Goal: Task Accomplishment & Management: Use online tool/utility

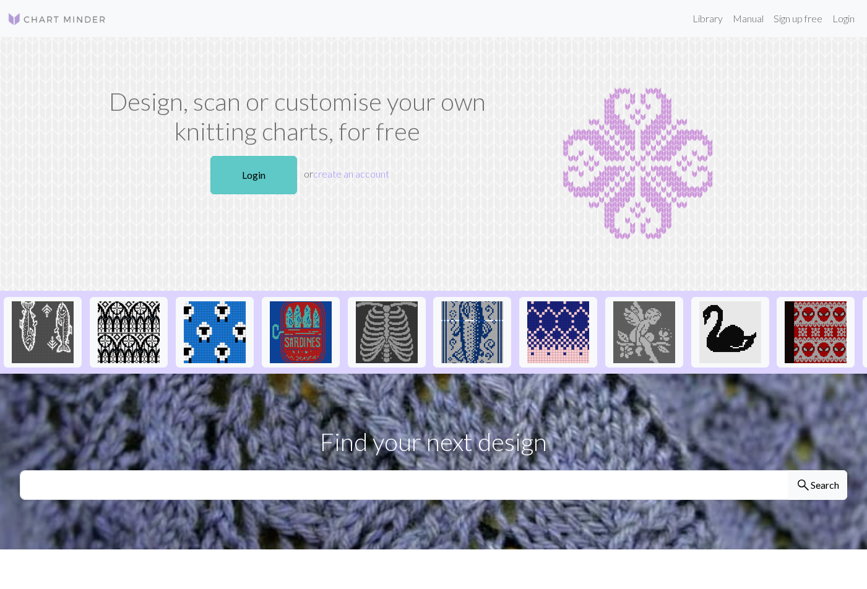
click at [270, 176] on link "Login" at bounding box center [253, 175] width 87 height 38
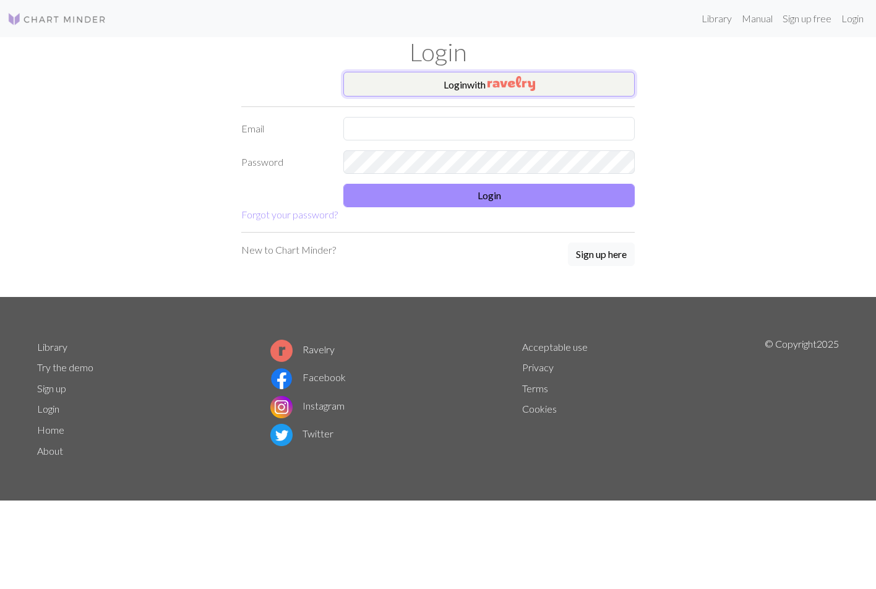
click at [478, 90] on button "Login with" at bounding box center [488, 84] width 291 height 25
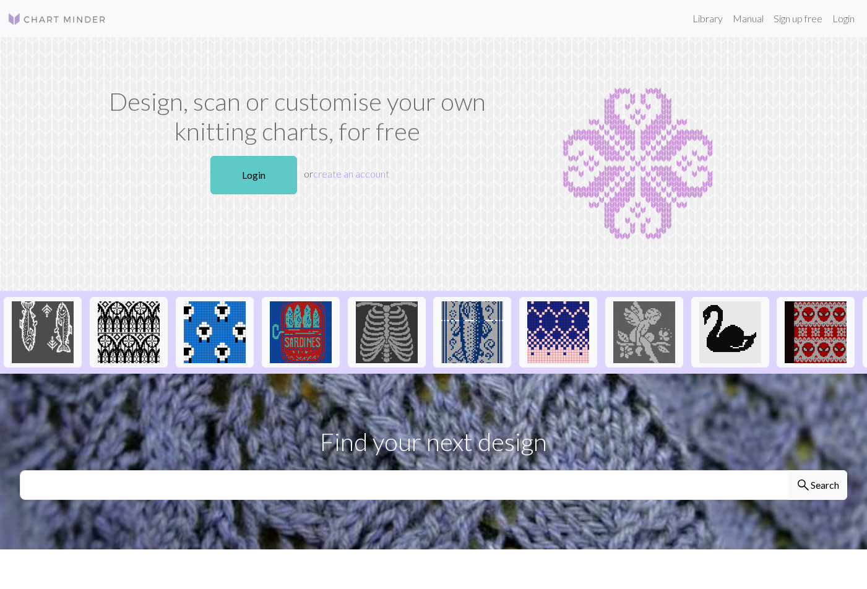
click at [260, 172] on link "Login" at bounding box center [253, 175] width 87 height 38
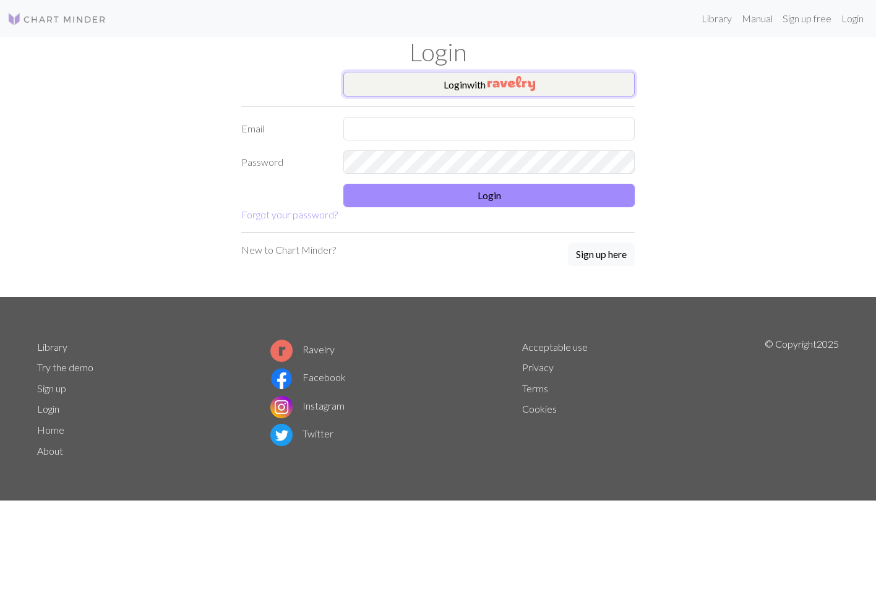
click at [463, 83] on button "Login with" at bounding box center [488, 84] width 291 height 25
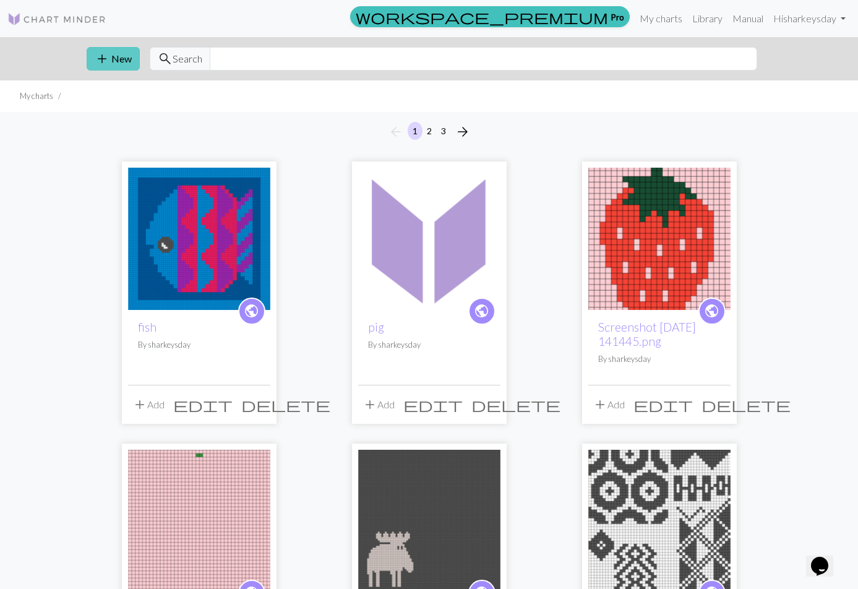
click at [87, 58] on button "add New" at bounding box center [113, 59] width 53 height 24
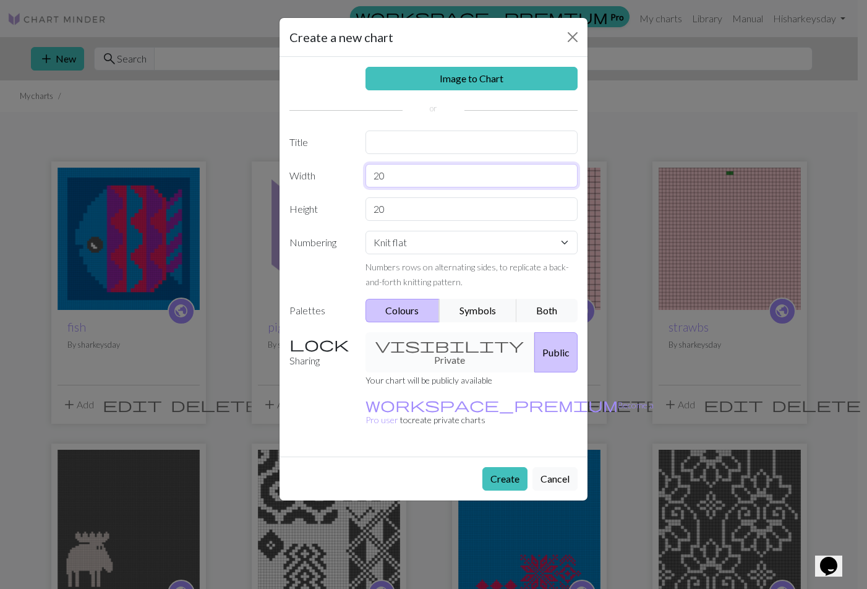
drag, startPoint x: 409, startPoint y: 169, endPoint x: 333, endPoint y: 179, distance: 77.3
click at [333, 180] on div "Width 20" at bounding box center [433, 176] width 303 height 24
type input "60"
type input "75"
click at [325, 175] on label "Width" at bounding box center [320, 176] width 76 height 24
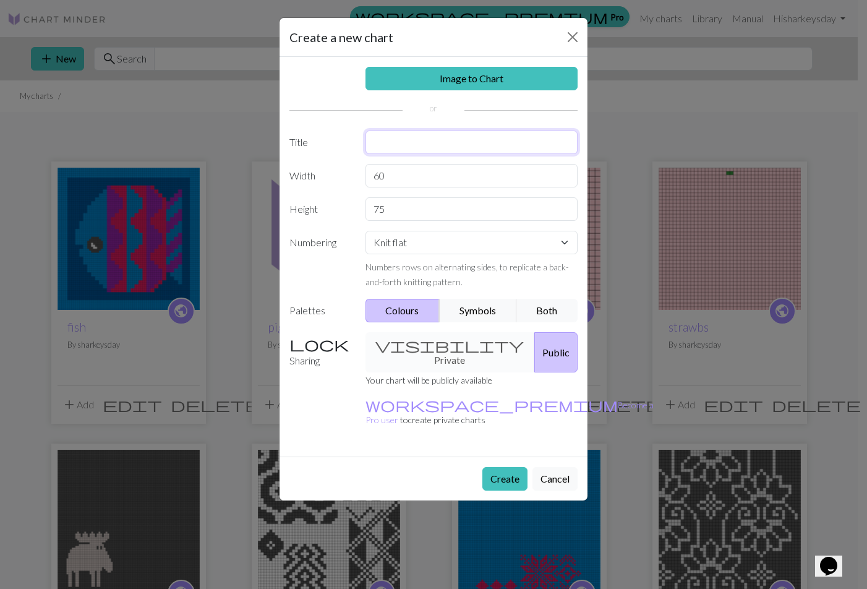
click at [404, 140] on input "text" at bounding box center [472, 143] width 213 height 24
type input "patchwork"
click at [504, 467] on button "Create" at bounding box center [504, 479] width 45 height 24
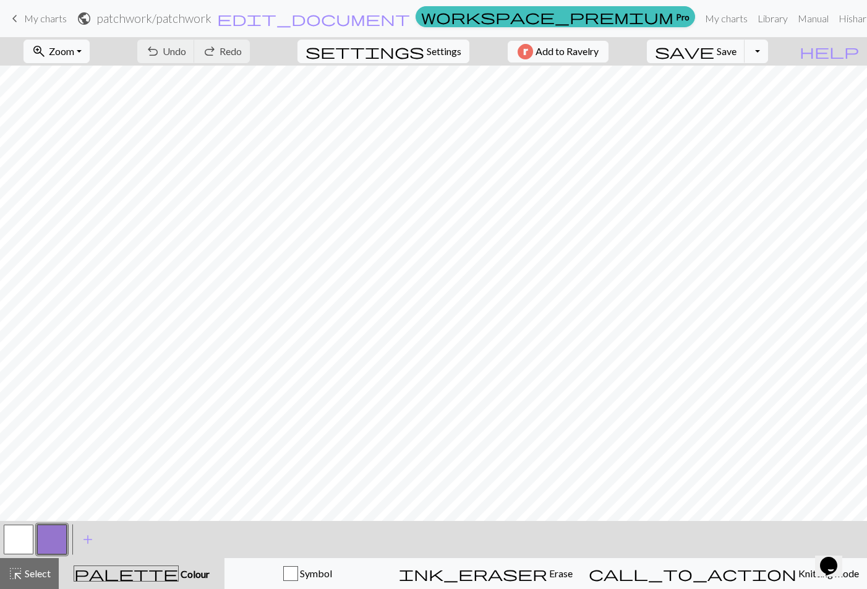
click at [47, 538] on button "button" at bounding box center [52, 539] width 30 height 30
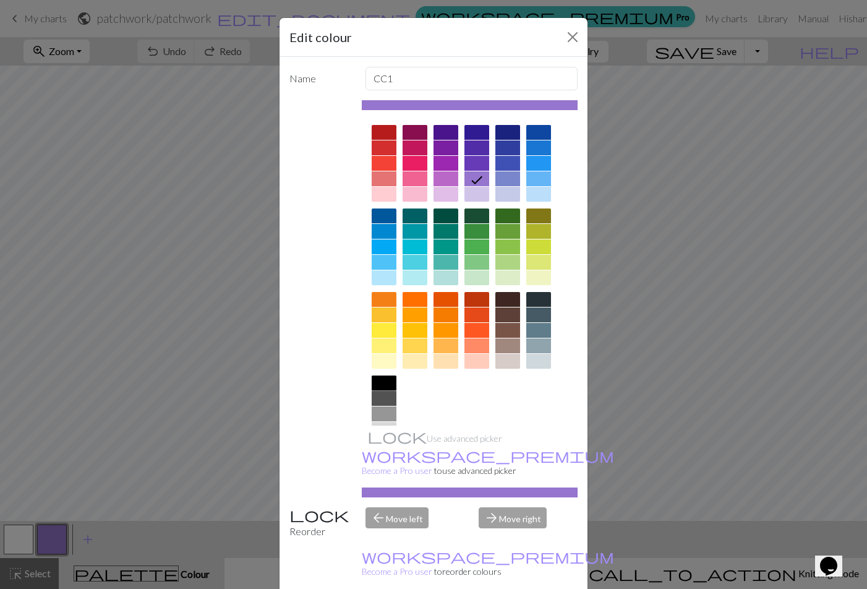
click at [385, 379] on div at bounding box center [384, 382] width 25 height 15
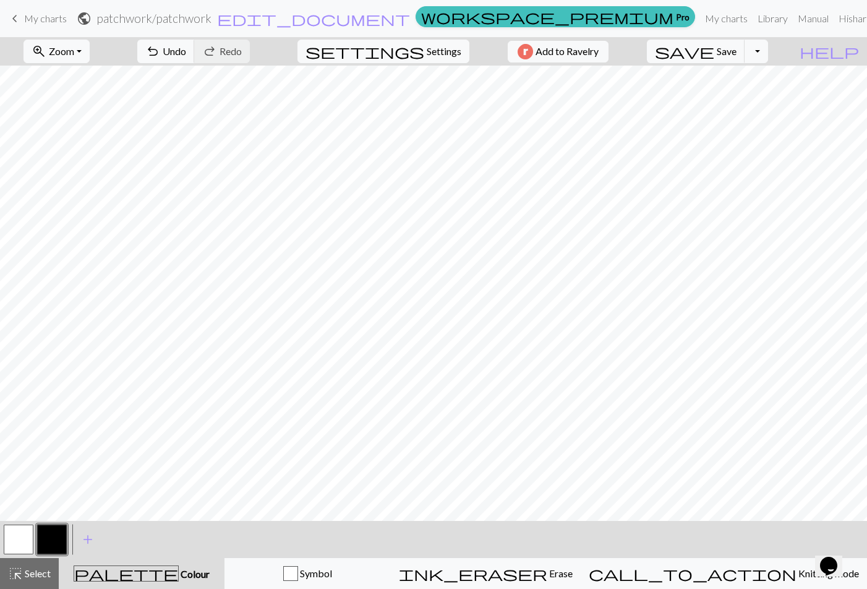
drag, startPoint x: 555, startPoint y: 62, endPoint x: 508, endPoint y: 56, distance: 46.8
click at [508, 56] on div "zoom_in Zoom Zoom Fit all Fit width Fit height 50% 100% 150% 200% undo Undo Und…" at bounding box center [396, 51] width 792 height 28
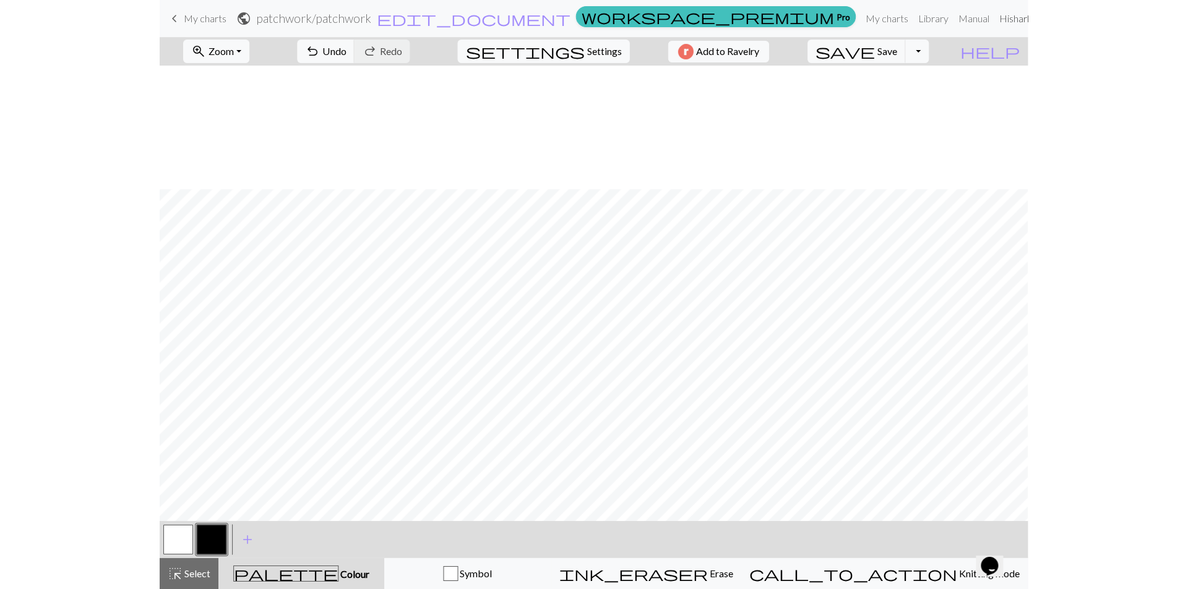
scroll to position [124, 0]
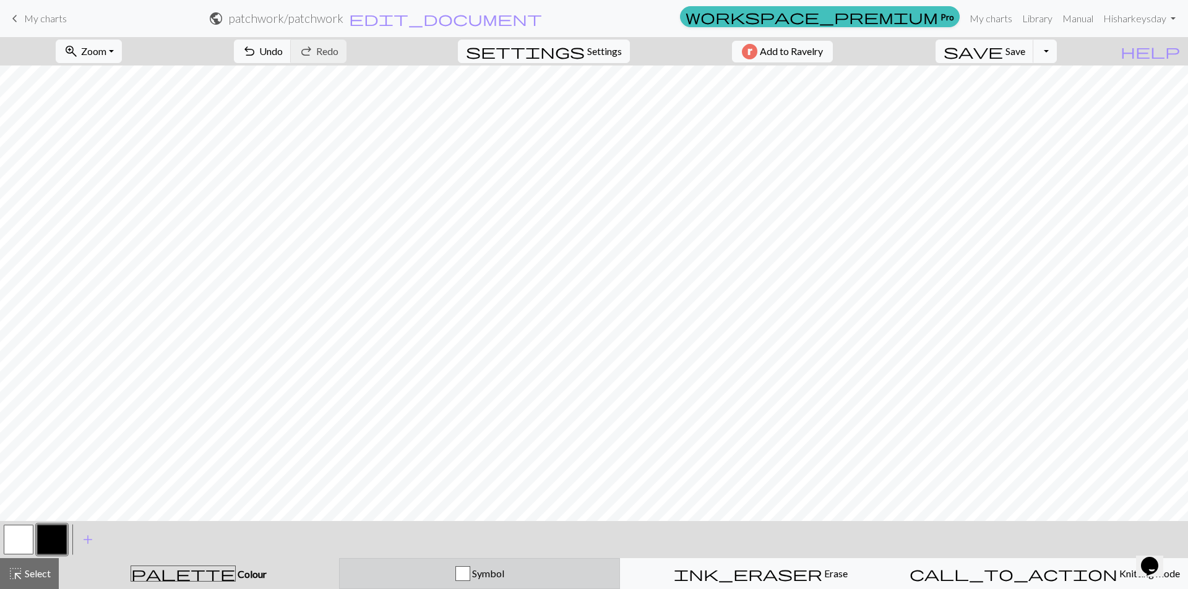
click at [472, 578] on span "Symbol" at bounding box center [487, 574] width 34 height 12
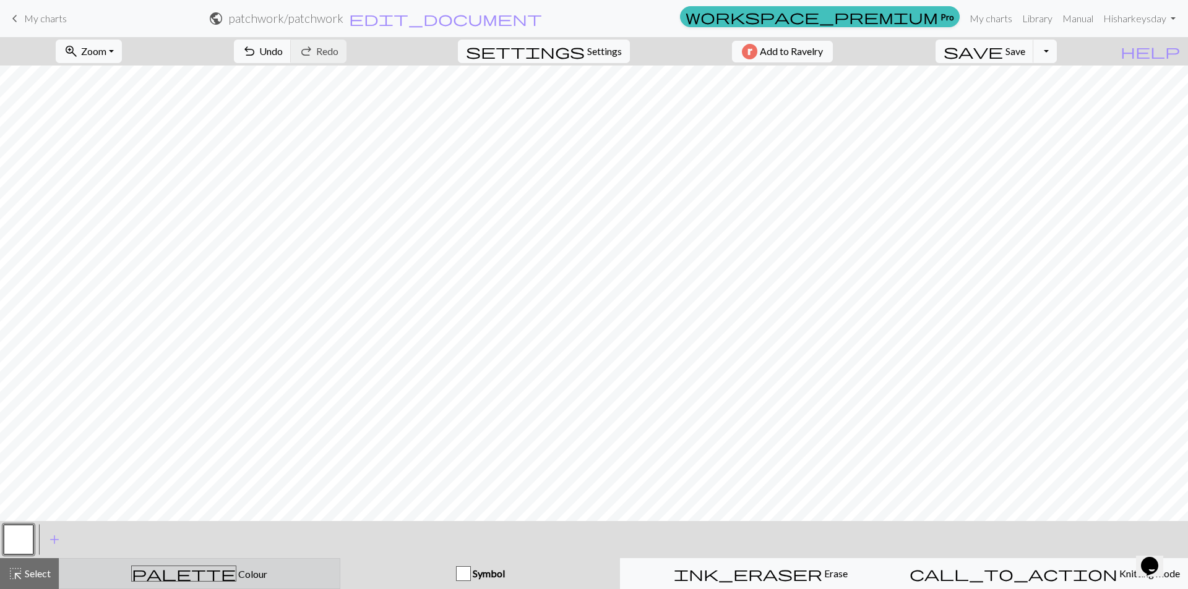
click at [226, 569] on div "palette Colour Colour" at bounding box center [199, 574] width 265 height 16
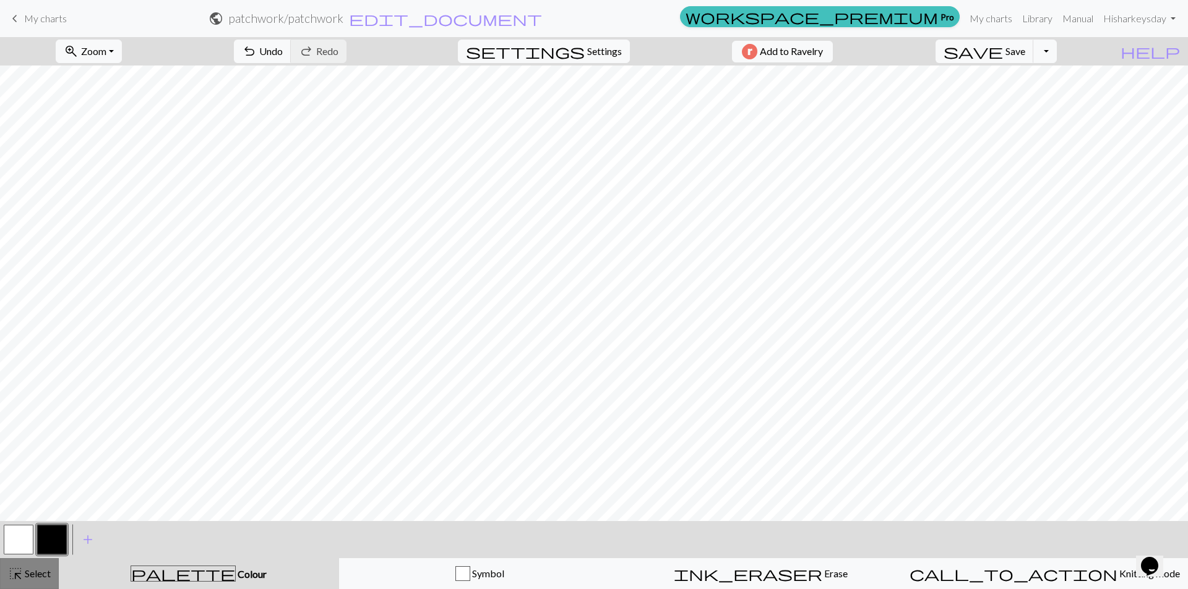
click at [46, 571] on span "Select" at bounding box center [37, 574] width 28 height 12
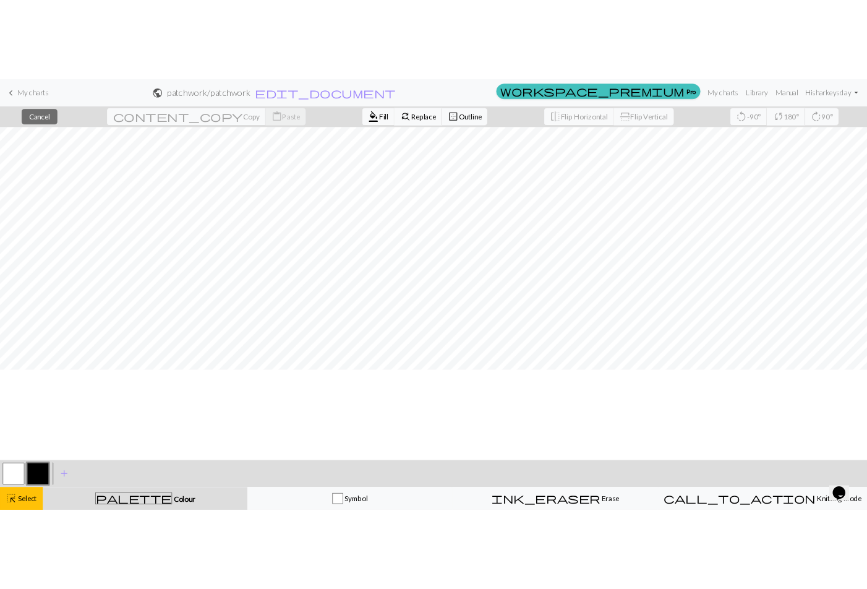
scroll to position [0, 0]
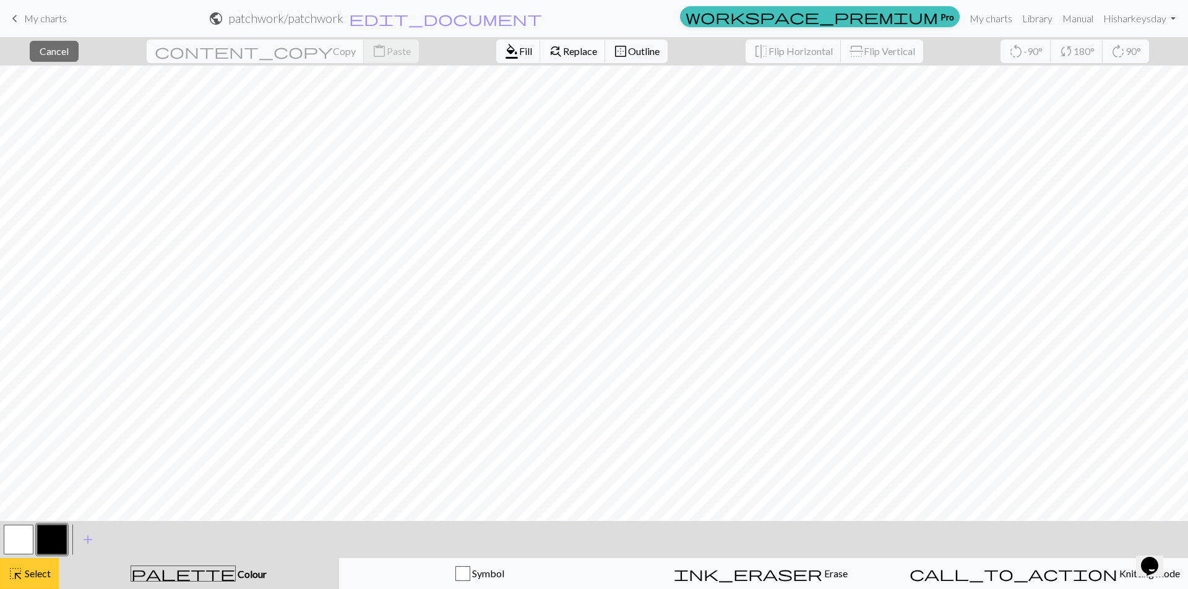
click at [32, 578] on span "Select" at bounding box center [37, 574] width 28 height 12
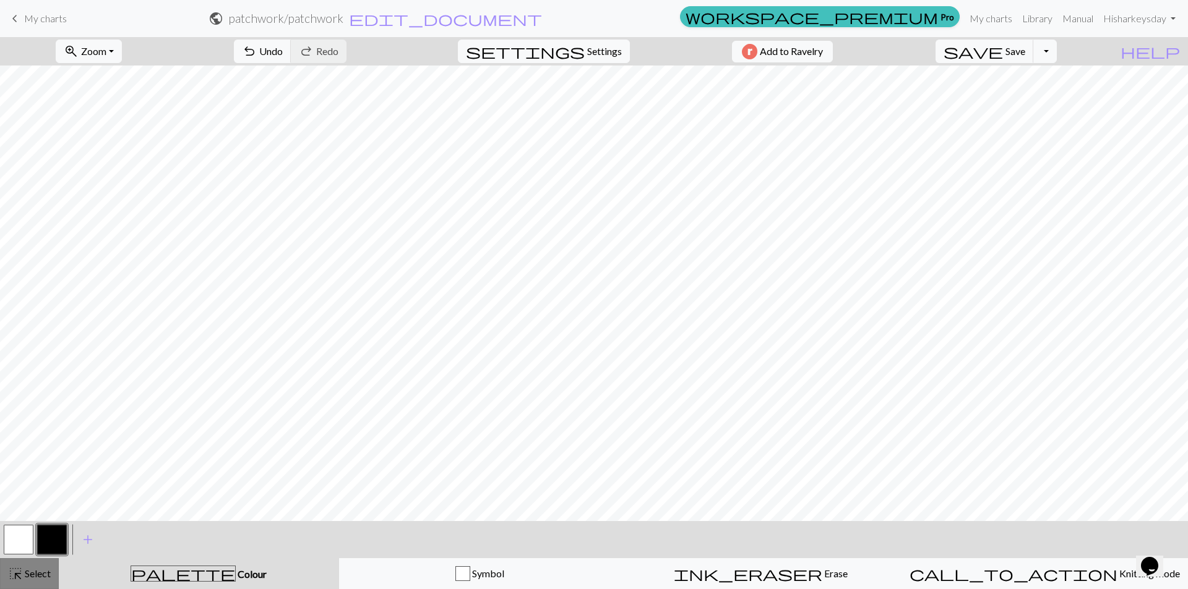
click at [43, 568] on span "Select" at bounding box center [37, 574] width 28 height 12
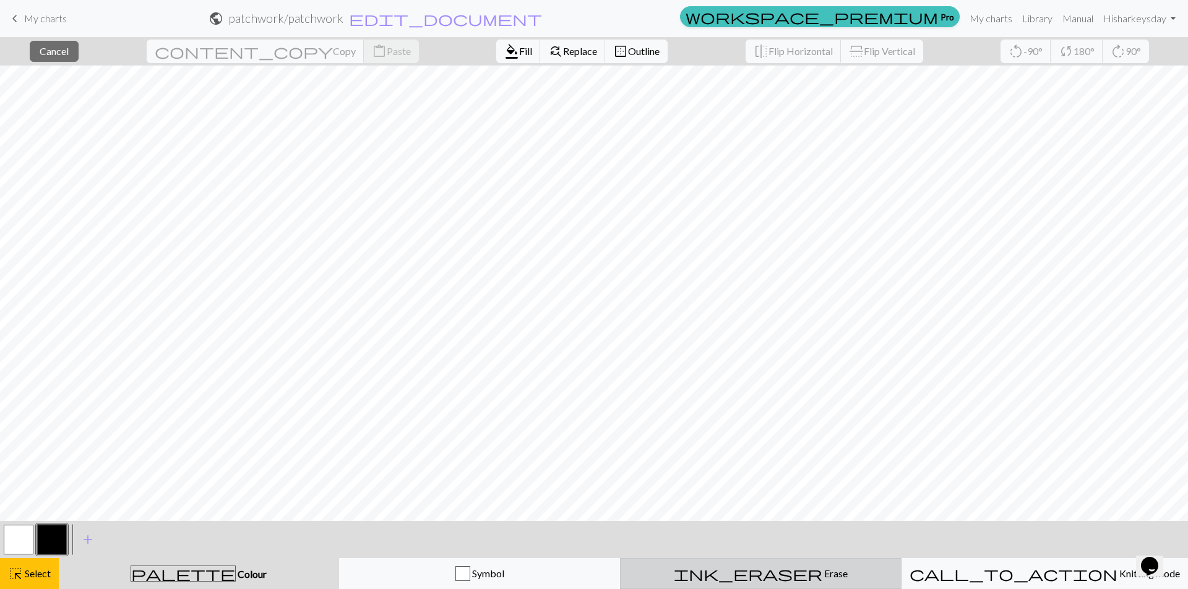
click at [764, 585] on button "ink_eraser Erase Erase" at bounding box center [760, 574] width 281 height 31
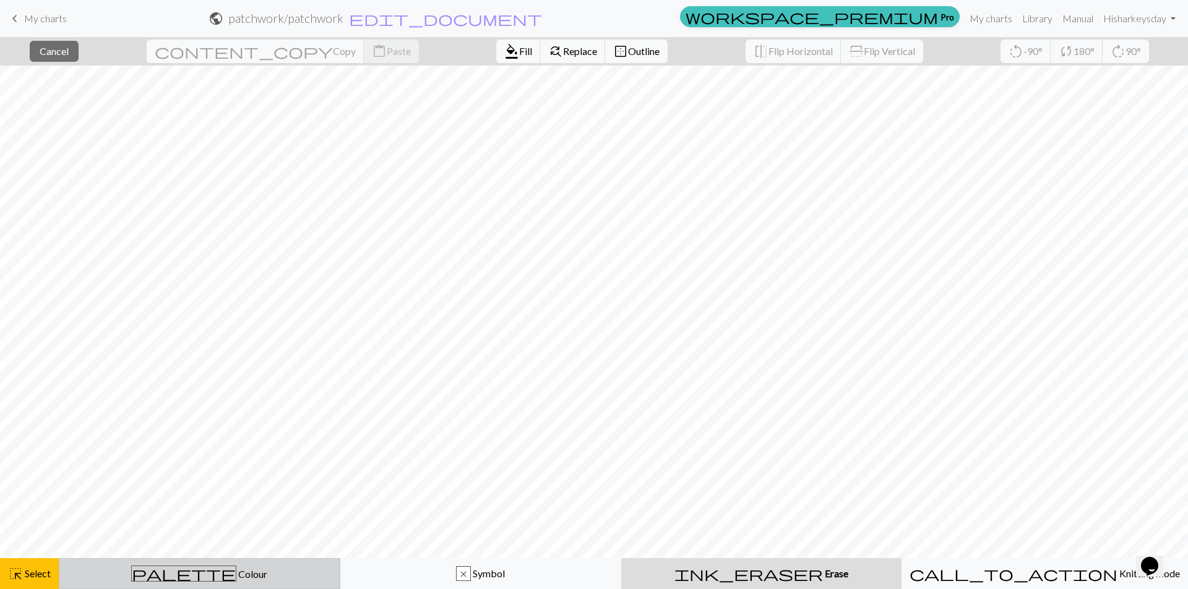
click at [289, 568] on div "palette Colour Colour" at bounding box center [199, 574] width 265 height 16
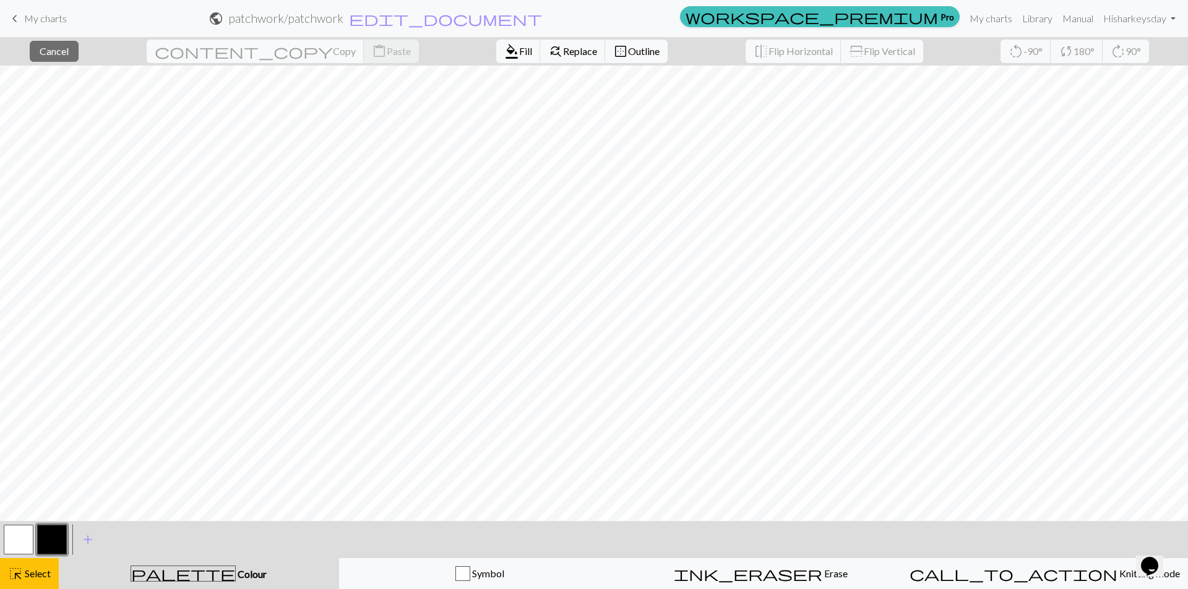
click at [14, 536] on button "button" at bounding box center [19, 540] width 30 height 30
click at [108, 572] on div "palette Colour Colour" at bounding box center [198, 574] width 265 height 16
click at [236, 573] on span "Colour" at bounding box center [251, 574] width 31 height 12
click at [519, 50] on span "Fill" at bounding box center [525, 51] width 13 height 12
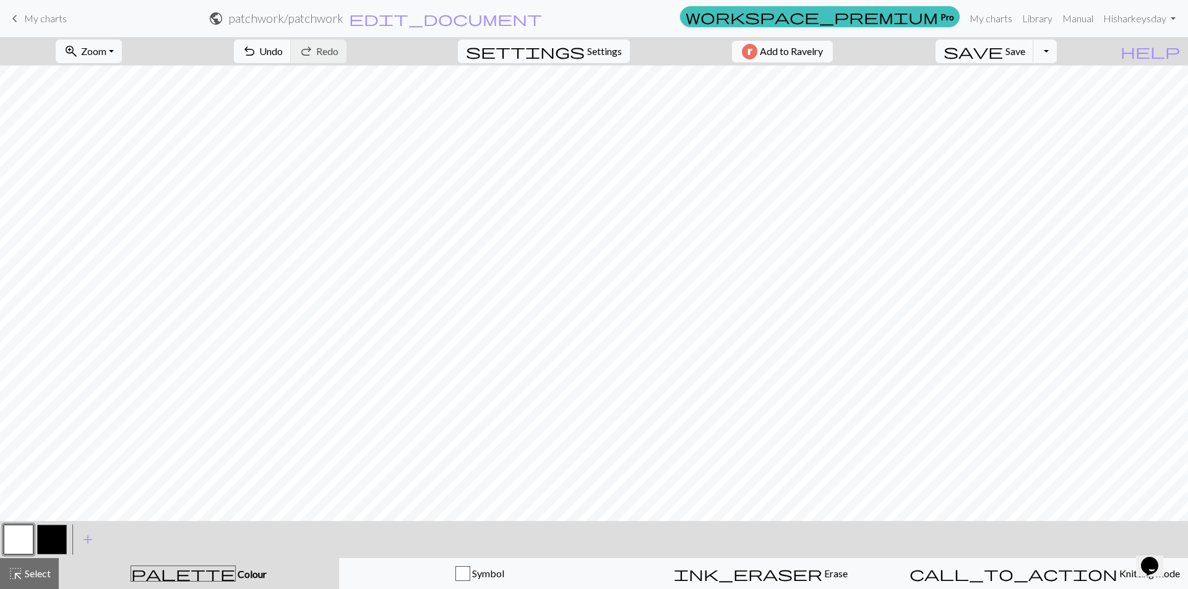
click at [41, 534] on button "button" at bounding box center [52, 540] width 30 height 30
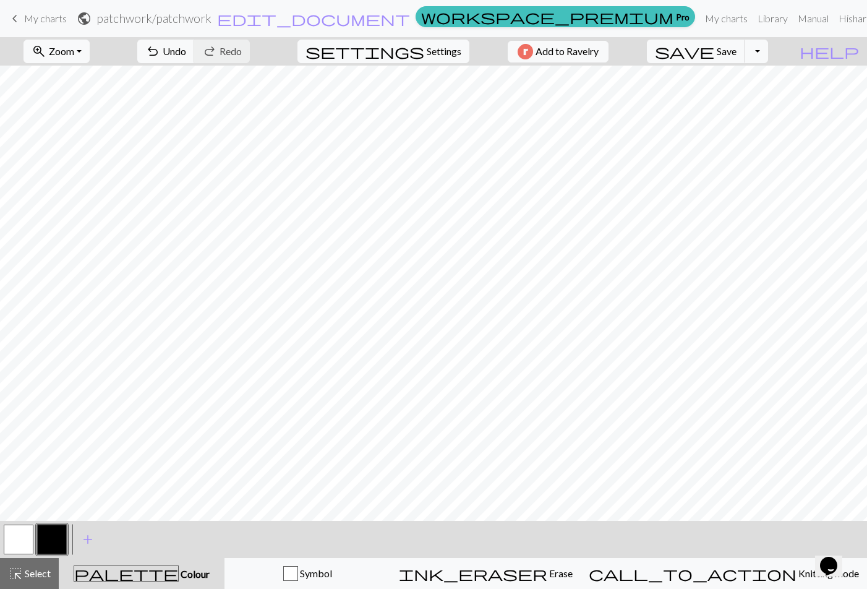
click at [59, 528] on button "button" at bounding box center [52, 539] width 30 height 30
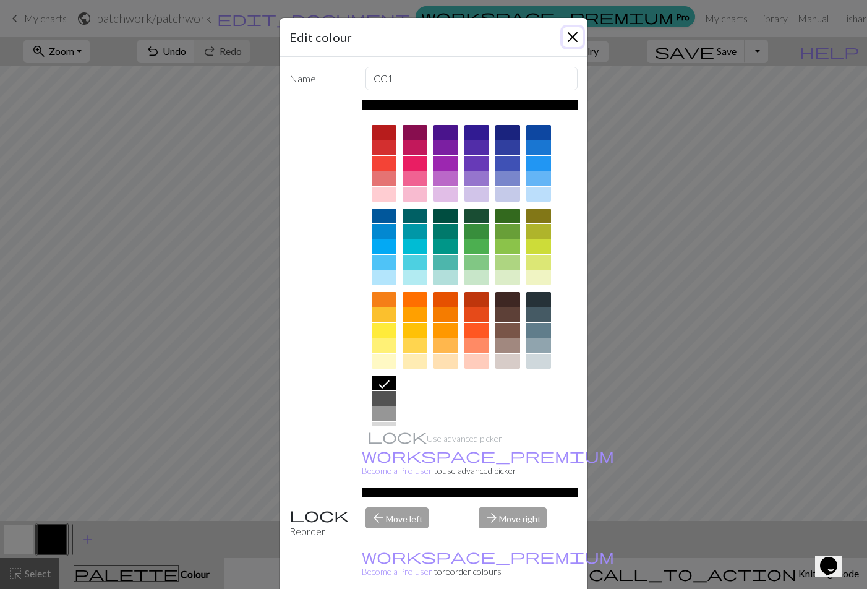
click at [567, 35] on button "Close" at bounding box center [573, 37] width 20 height 20
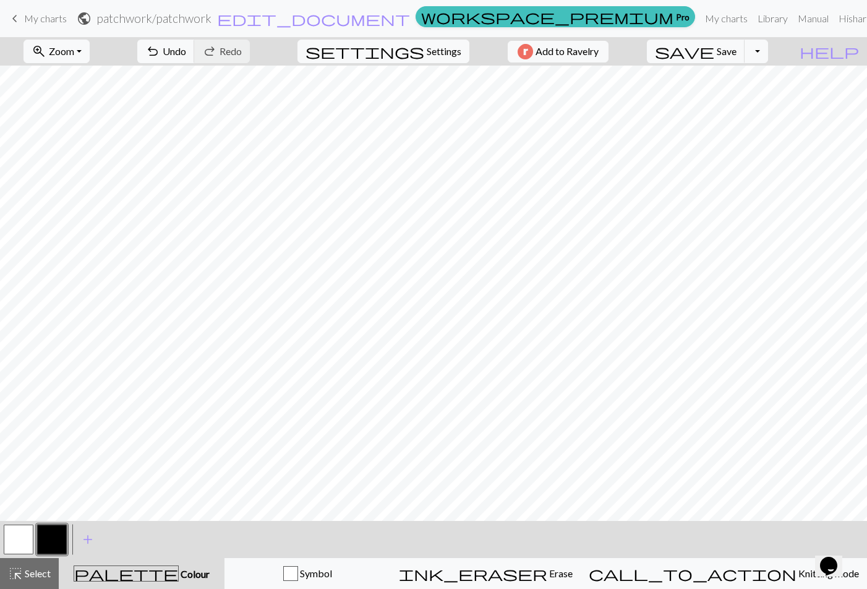
drag, startPoint x: 263, startPoint y: 58, endPoint x: 24, endPoint y: 544, distance: 542.4
click at [24, 544] on button "button" at bounding box center [19, 539] width 30 height 30
click at [62, 539] on button "button" at bounding box center [52, 539] width 30 height 30
click at [27, 542] on button "button" at bounding box center [19, 539] width 30 height 30
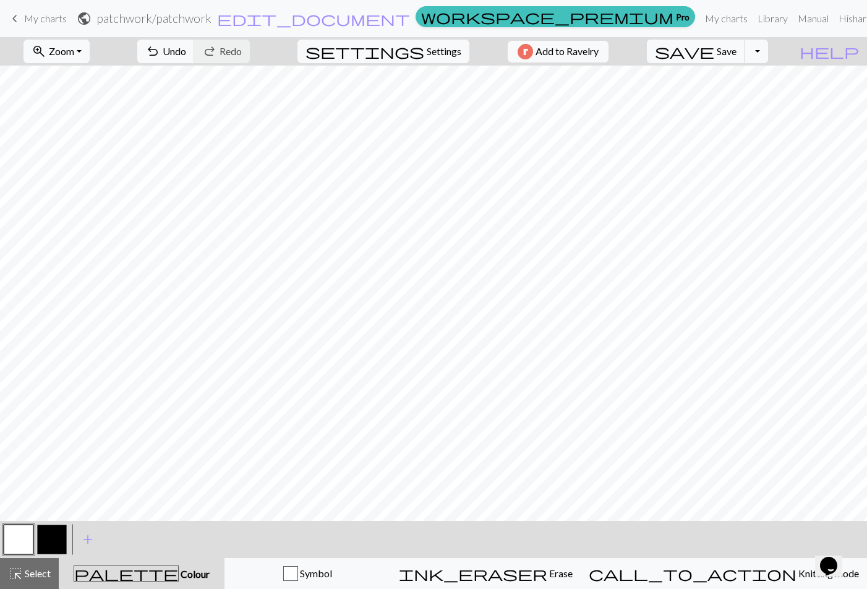
click at [57, 536] on button "button" at bounding box center [52, 539] width 30 height 30
click at [25, 532] on button "button" at bounding box center [19, 539] width 30 height 30
click at [41, 540] on button "button" at bounding box center [52, 539] width 30 height 30
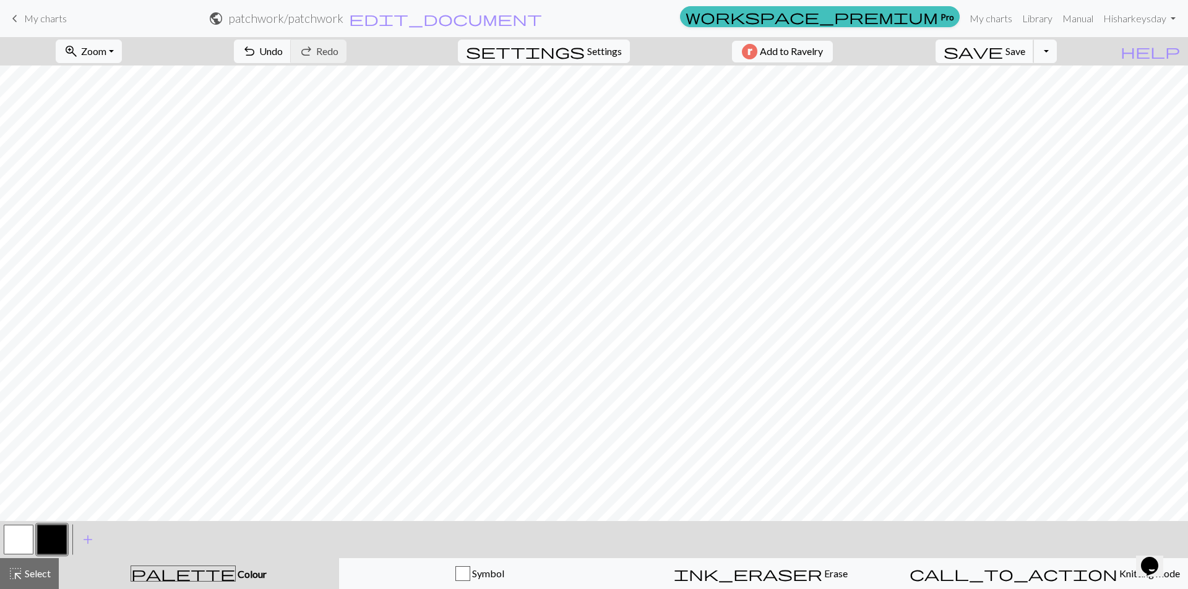
click at [866, 49] on span "Save" at bounding box center [1015, 51] width 20 height 12
click at [34, 19] on span "My charts" at bounding box center [45, 18] width 43 height 12
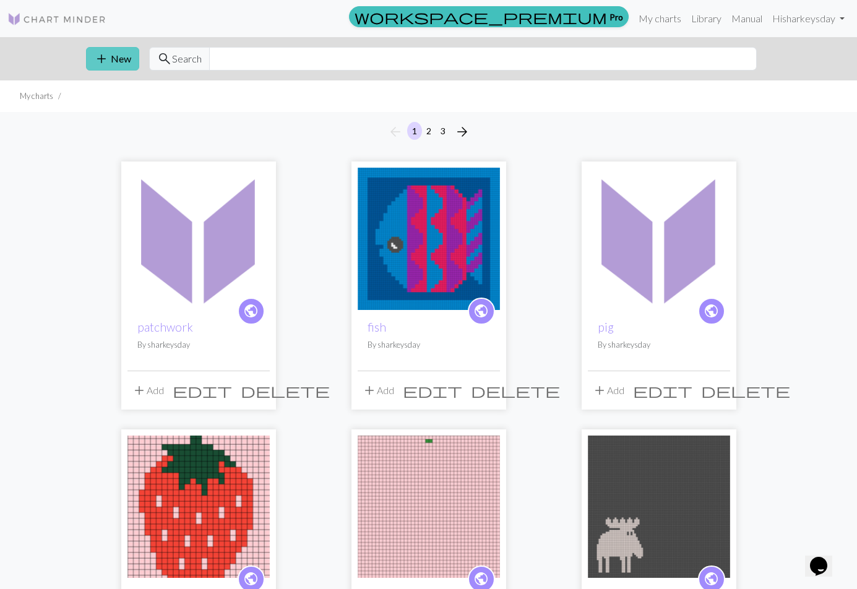
click at [86, 58] on button "add New" at bounding box center [112, 59] width 53 height 24
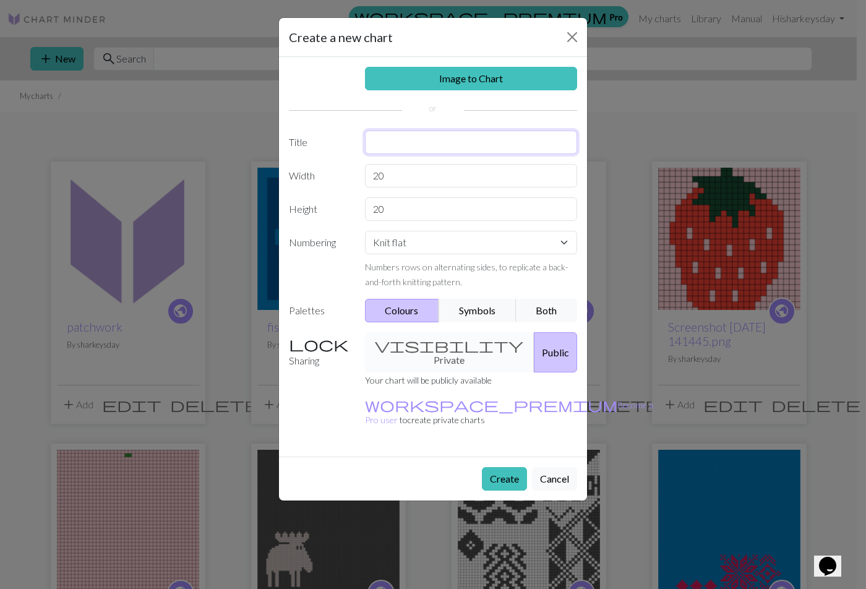
click at [411, 145] on input "text" at bounding box center [471, 143] width 213 height 24
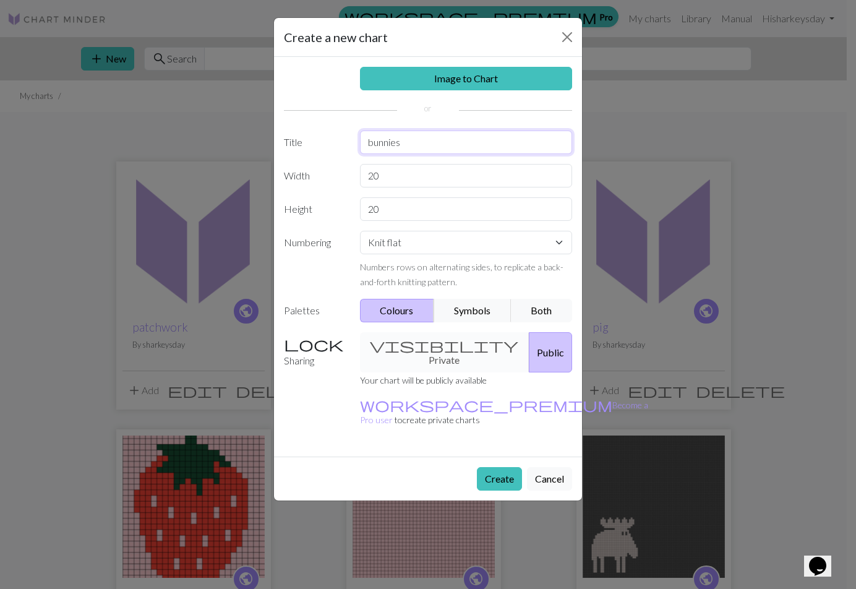
type input "bunnies"
drag, startPoint x: 419, startPoint y: 173, endPoint x: 325, endPoint y: 173, distance: 93.4
click at [325, 173] on div "Width 20" at bounding box center [427, 176] width 303 height 24
type input "22"
drag, startPoint x: 394, startPoint y: 207, endPoint x: 326, endPoint y: 207, distance: 68.0
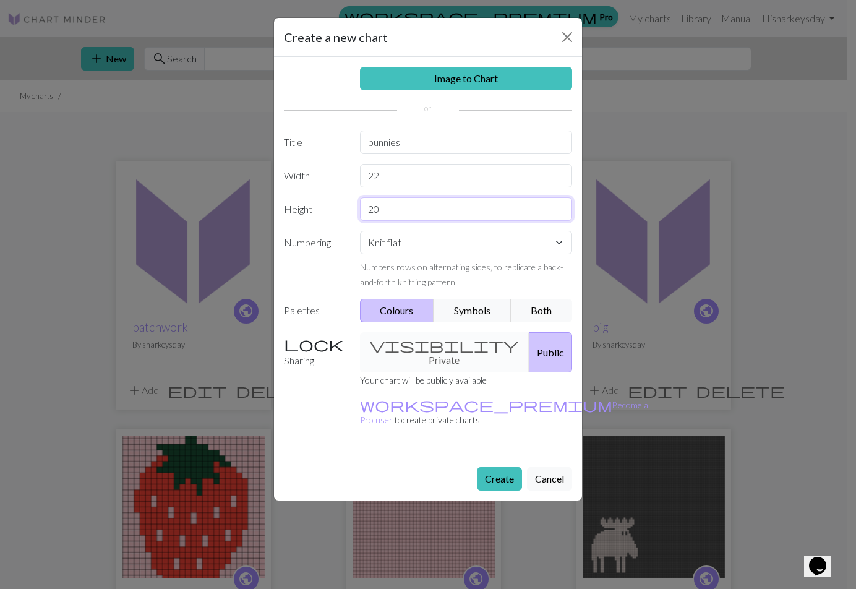
click at [326, 207] on div "Height 20" at bounding box center [427, 209] width 303 height 24
type input "16"
click at [498, 467] on button "Create" at bounding box center [499, 479] width 45 height 24
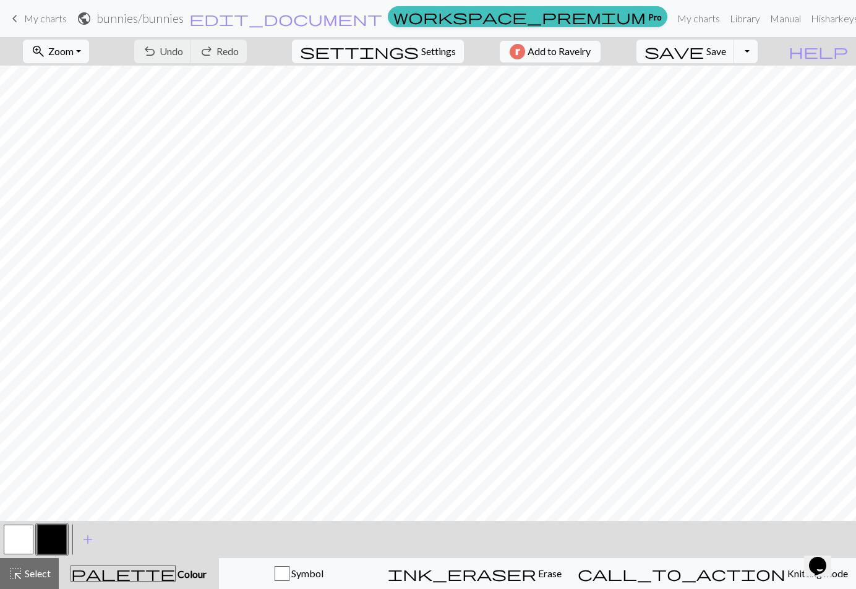
click at [30, 545] on button "button" at bounding box center [19, 539] width 30 height 30
click at [22, 538] on button "button" at bounding box center [19, 539] width 30 height 30
click at [23, 546] on button "button" at bounding box center [19, 539] width 30 height 30
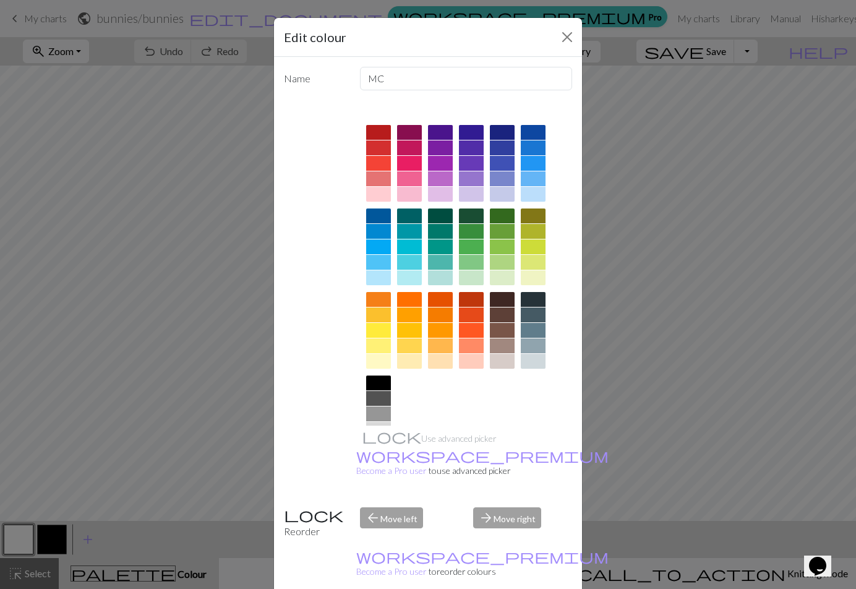
click at [378, 385] on div at bounding box center [378, 382] width 25 height 15
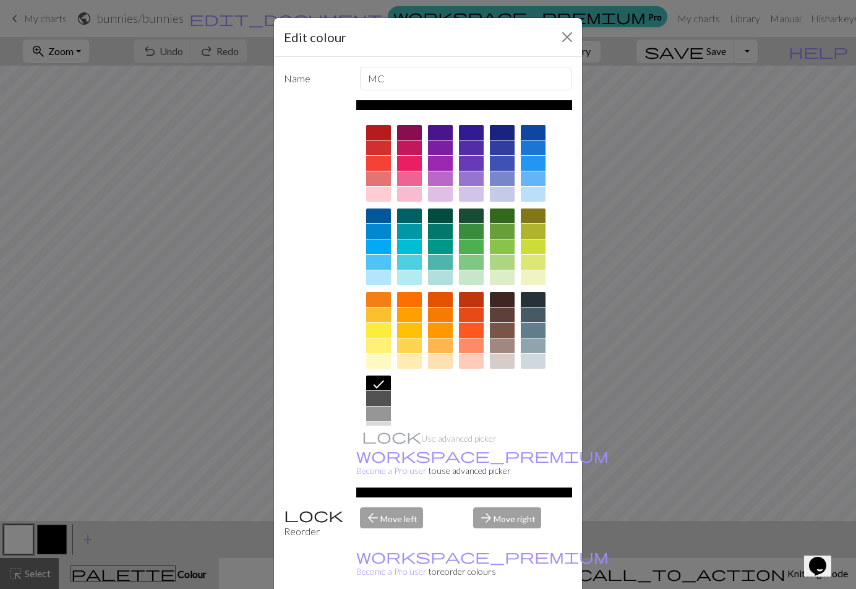
click at [497, 573] on div "ink_eraser Erase Erase" at bounding box center [475, 573] width 174 height 15
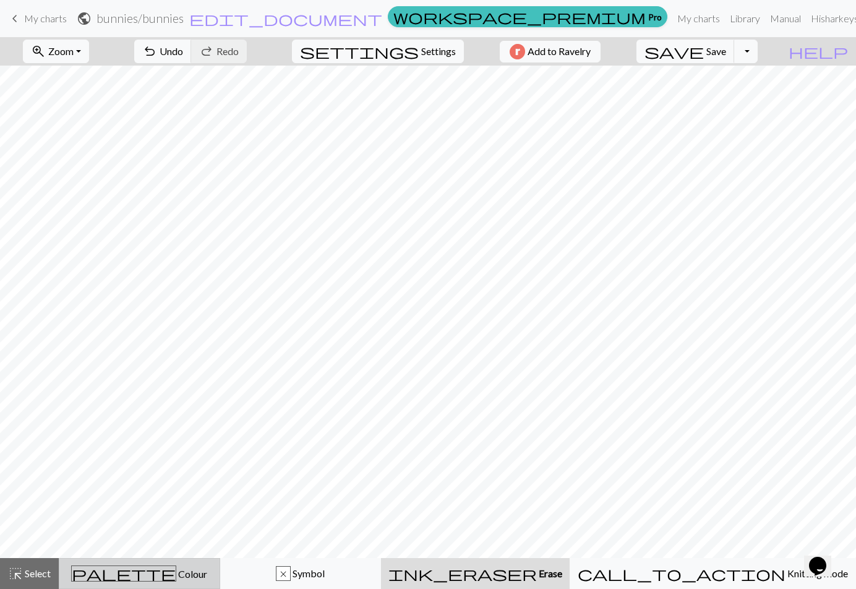
click at [103, 564] on button "palette Colour Colour" at bounding box center [139, 573] width 161 height 31
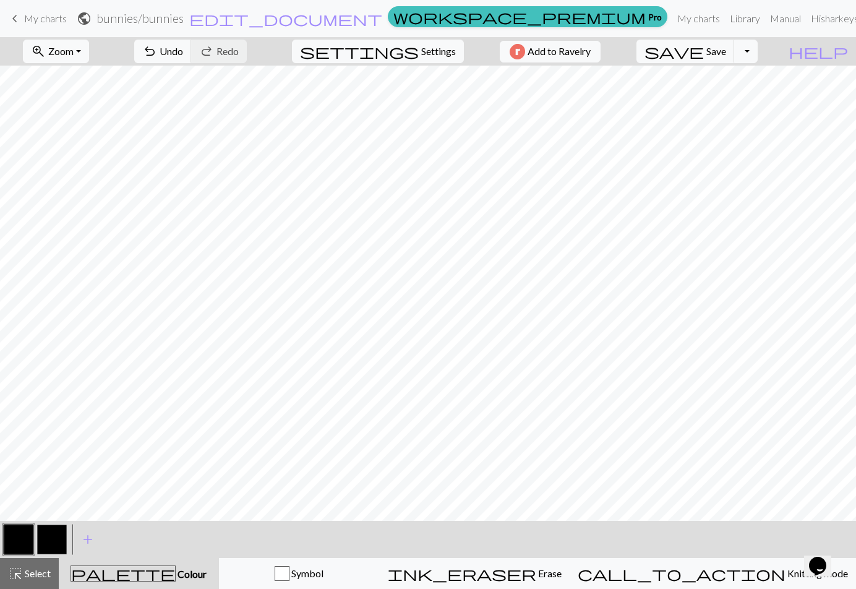
click at [56, 539] on button "button" at bounding box center [52, 539] width 30 height 30
click at [53, 536] on button "button" at bounding box center [52, 539] width 30 height 30
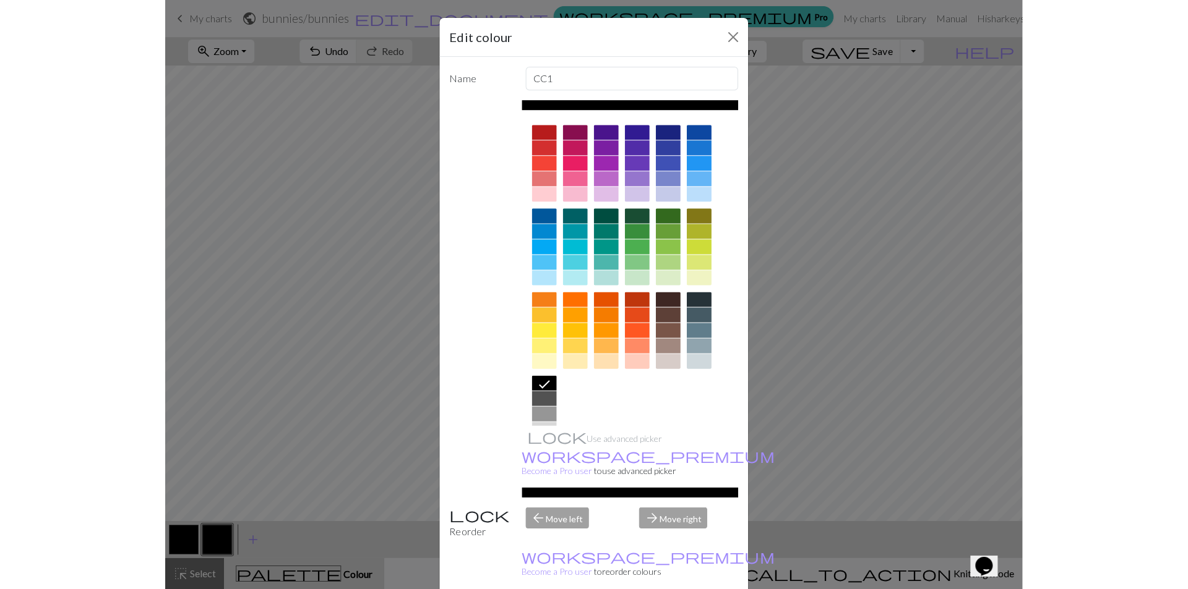
scroll to position [41, 0]
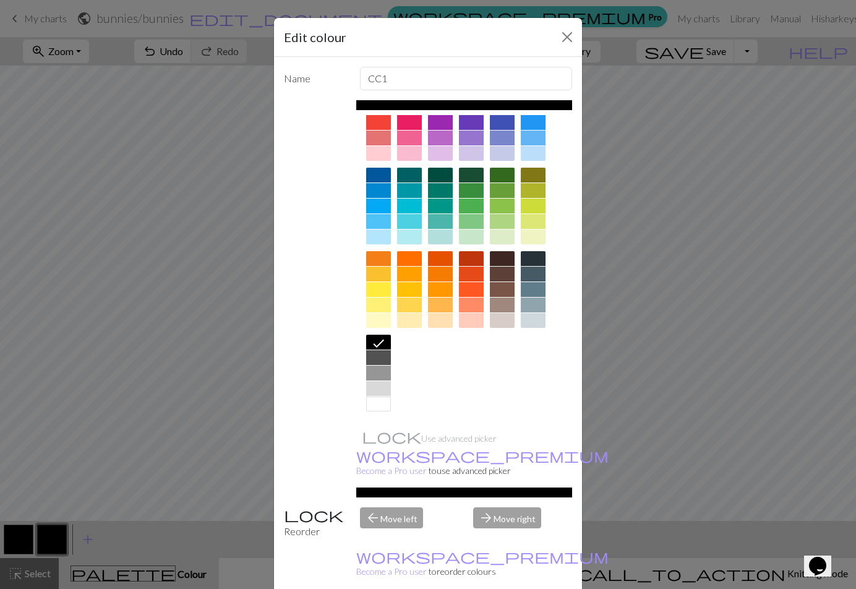
click at [368, 408] on div at bounding box center [378, 403] width 25 height 15
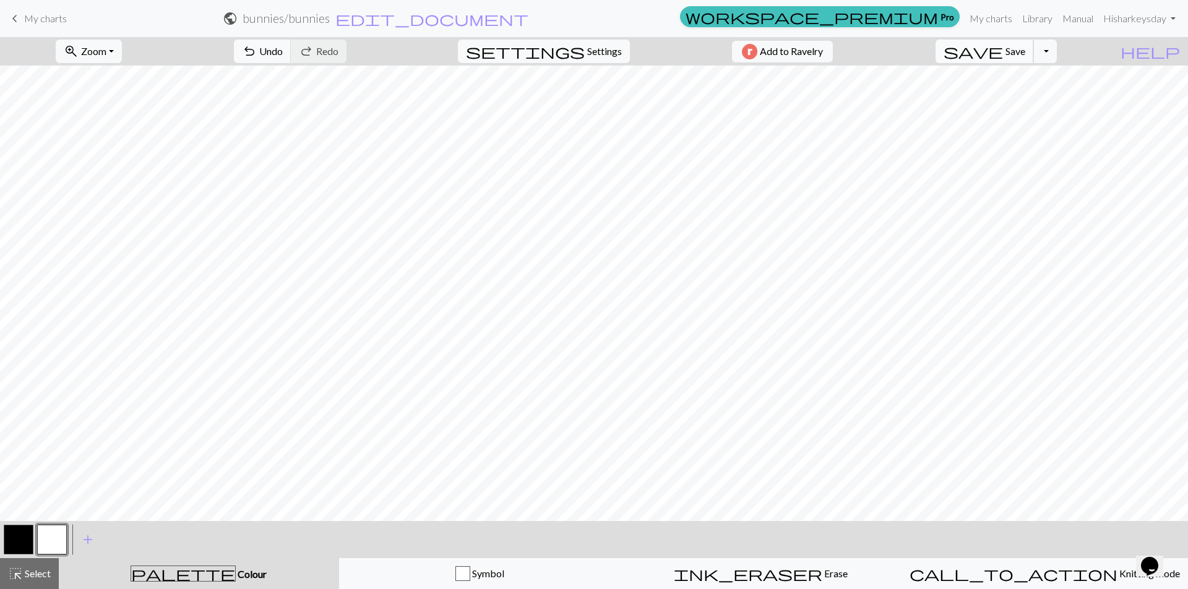
click at [866, 50] on span "Save" at bounding box center [1015, 51] width 20 height 12
